Goal: Use online tool/utility: Utilize a website feature to perform a specific function

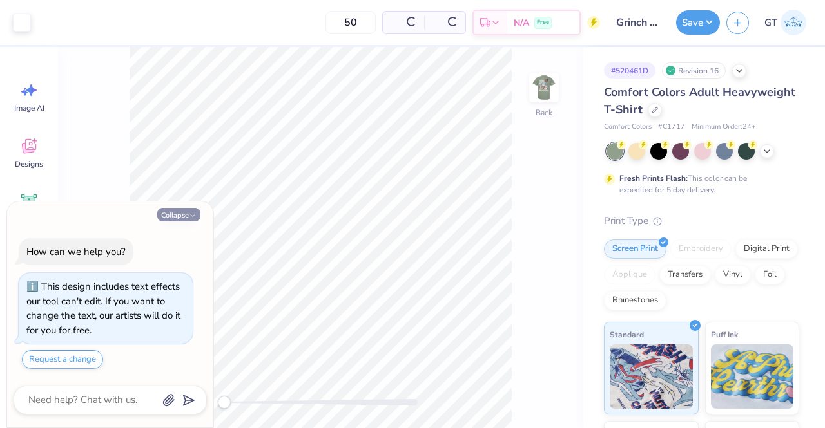
click at [186, 214] on button "Collapse" at bounding box center [178, 215] width 43 height 14
type textarea "x"
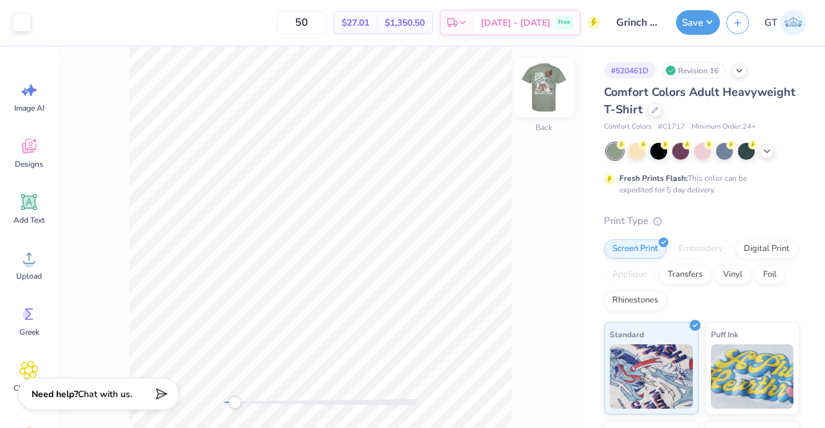
click at [558, 75] on img at bounding box center [544, 88] width 52 height 52
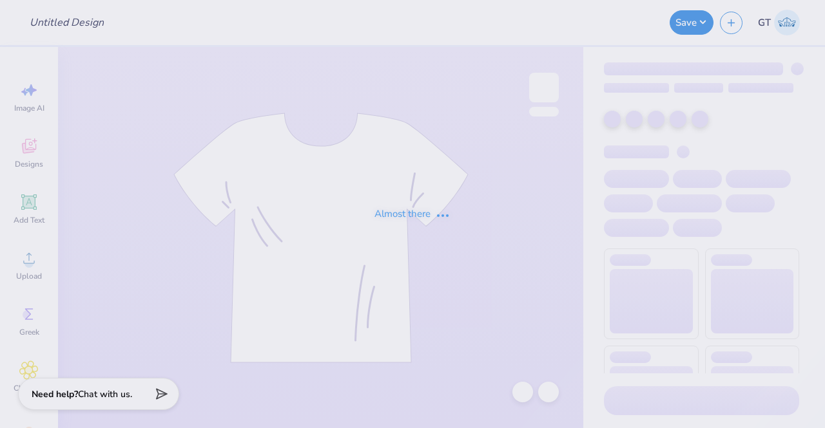
type input "white polo"
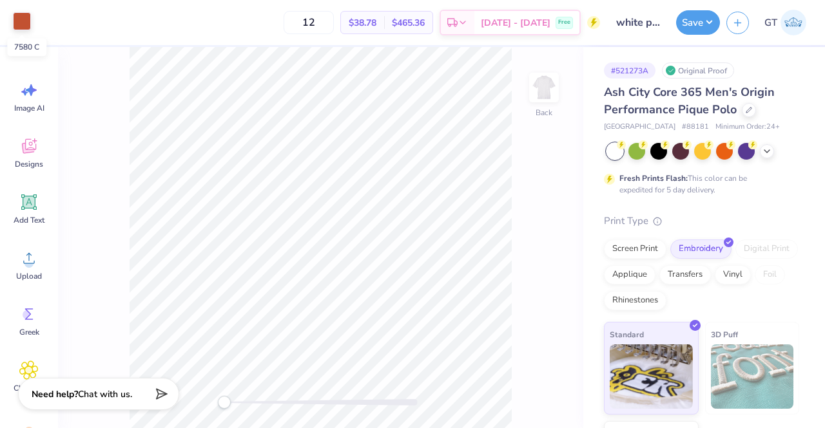
click at [18, 26] on div at bounding box center [22, 21] width 18 height 18
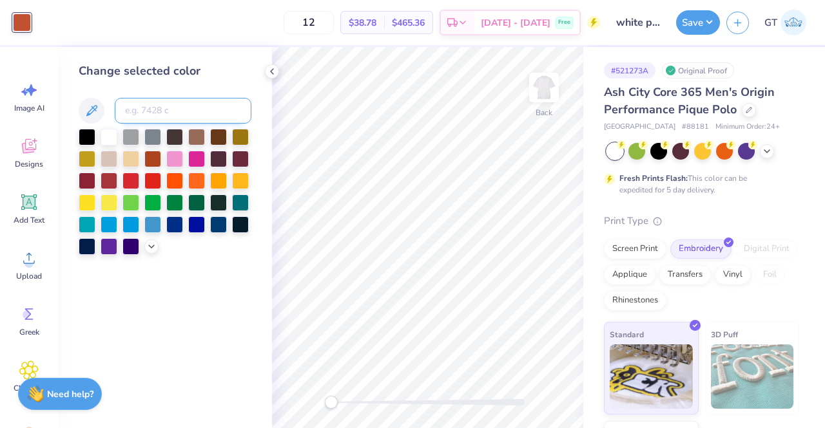
click at [128, 110] on input at bounding box center [183, 111] width 137 height 26
type input "1675"
click at [696, 26] on button "Save" at bounding box center [698, 20] width 44 height 24
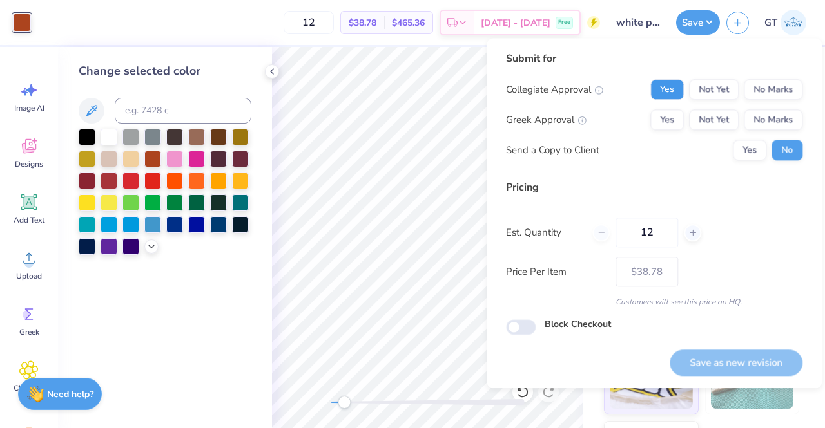
click at [672, 88] on button "Yes" at bounding box center [666, 89] width 33 height 21
click at [767, 114] on button "No Marks" at bounding box center [772, 120] width 59 height 21
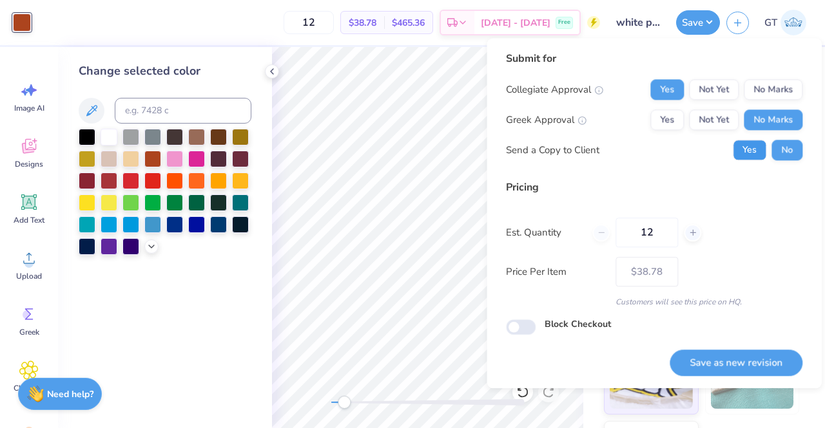
click at [743, 145] on button "Yes" at bounding box center [748, 150] width 33 height 21
click at [783, 84] on button "No Marks" at bounding box center [772, 89] width 59 height 21
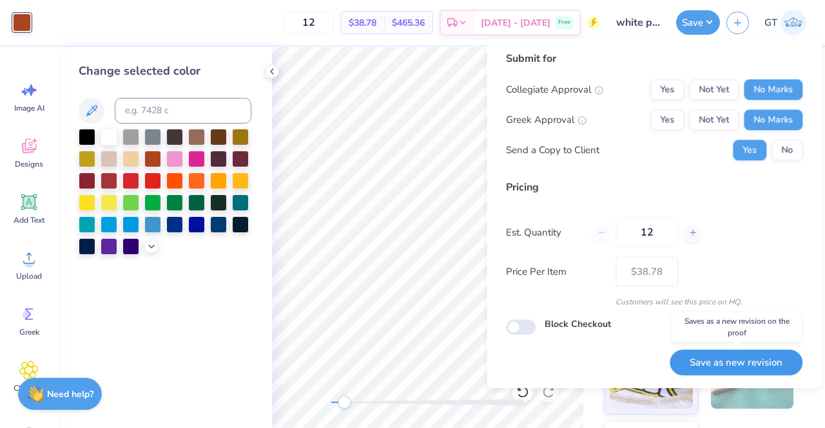
click at [716, 363] on button "Save as new revision" at bounding box center [735, 363] width 133 height 26
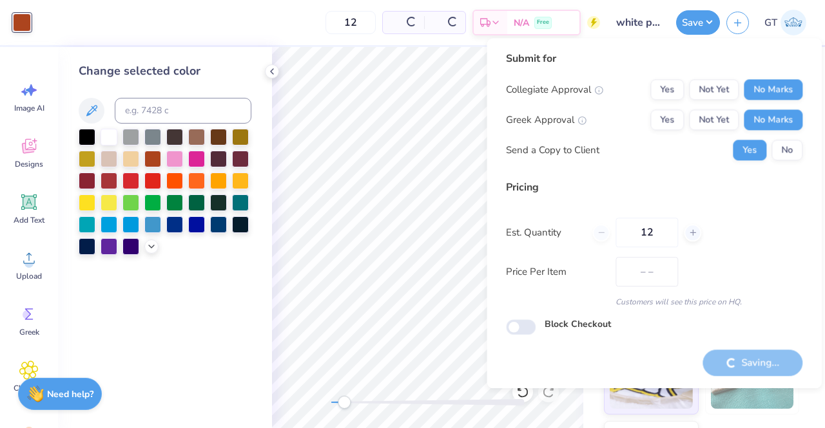
type input "$38.78"
